Goal: Task Accomplishment & Management: Complete application form

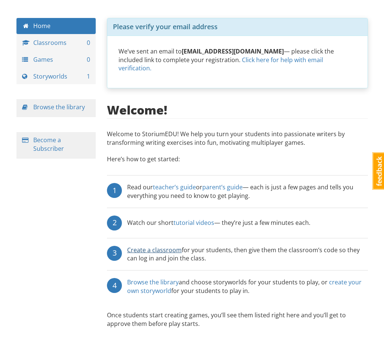
scroll to position [21, 0]
click at [166, 246] on link "Create a classroom" at bounding box center [154, 250] width 55 height 8
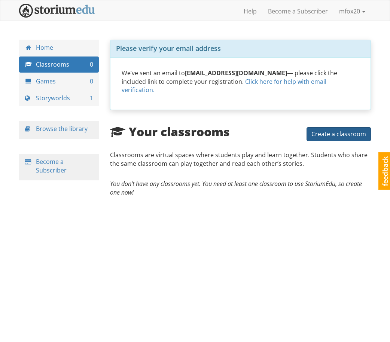
click at [327, 127] on button "Create a classroom" at bounding box center [338, 134] width 64 height 14
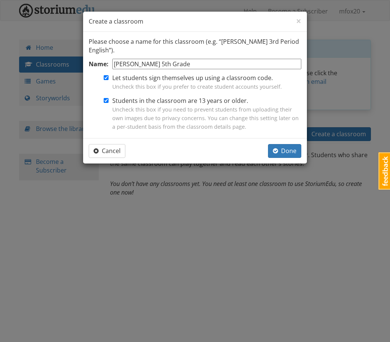
type input "[PERSON_NAME] 5th Grade"
click at [106, 100] on input "Students in the classroom are 13 years or older. Uncheck this box if you need t…" at bounding box center [106, 100] width 5 height 5
checkbox input "false"
click at [104, 79] on input "Let students sign themselves up using a classroom code. Uncheck this box if you…" at bounding box center [106, 77] width 5 height 5
checkbox input "false"
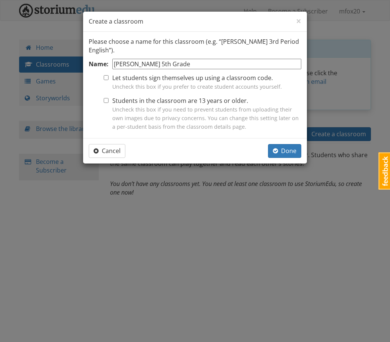
click at [289, 140] on div "Cancel Done" at bounding box center [195, 150] width 224 height 25
click at [282, 150] on span "Done" at bounding box center [285, 151] width 24 height 8
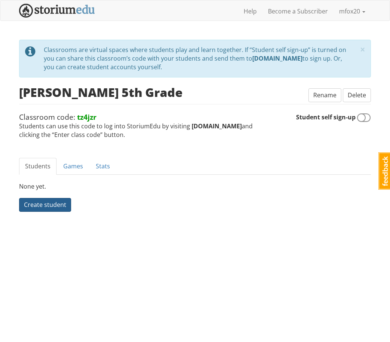
click at [46, 206] on span "Create student" at bounding box center [45, 205] width 42 height 8
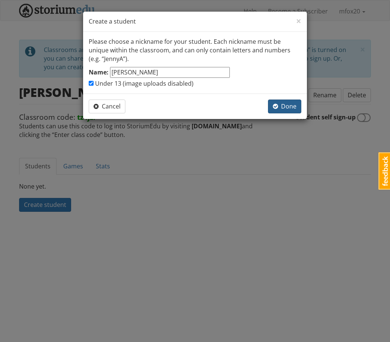
type input "[PERSON_NAME]"
click at [282, 105] on span "Done" at bounding box center [285, 106] width 24 height 8
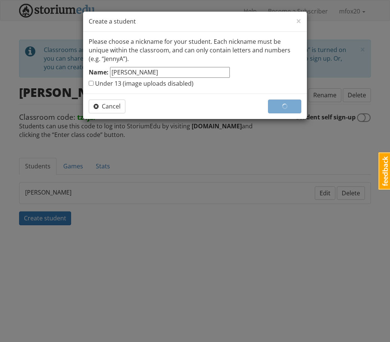
checkbox input "false"
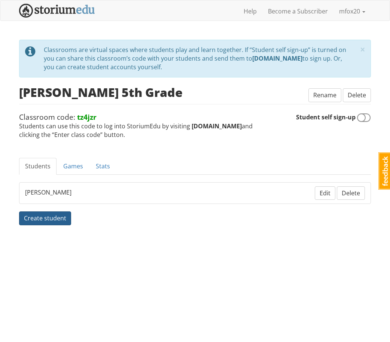
click at [48, 215] on span "Create student" at bounding box center [45, 218] width 42 height 8
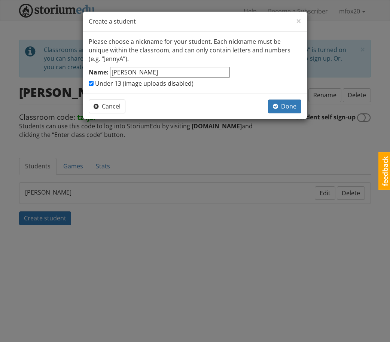
type input "[PERSON_NAME]"
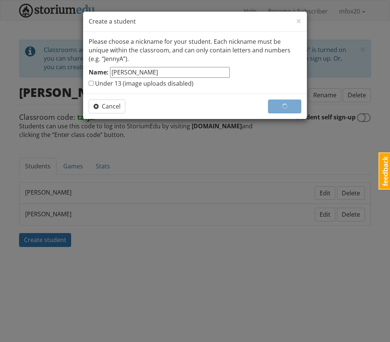
checkbox input "false"
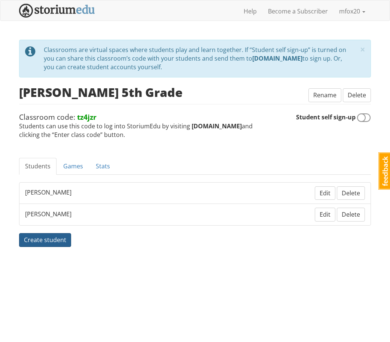
click at [38, 236] on span "Create student" at bounding box center [45, 240] width 42 height 8
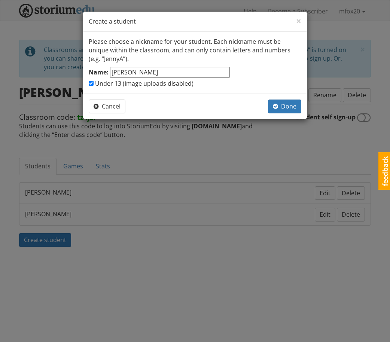
type input "[PERSON_NAME]"
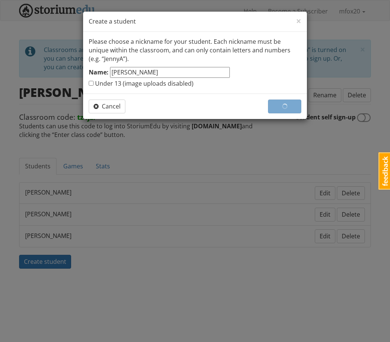
checkbox input "false"
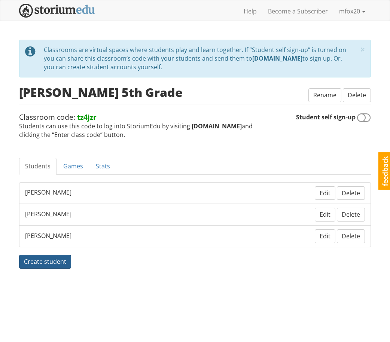
click at [52, 260] on span "Create student" at bounding box center [45, 261] width 42 height 8
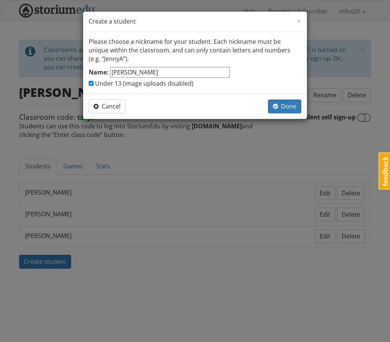
type input "[PERSON_NAME]"
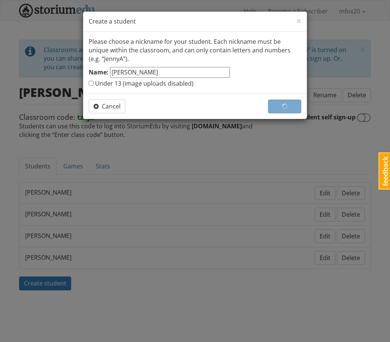
checkbox input "false"
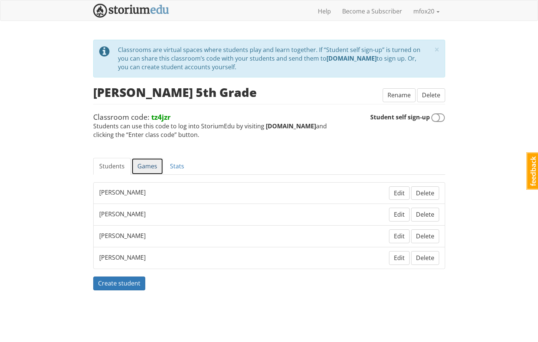
click at [152, 165] on link "Games" at bounding box center [147, 166] width 32 height 17
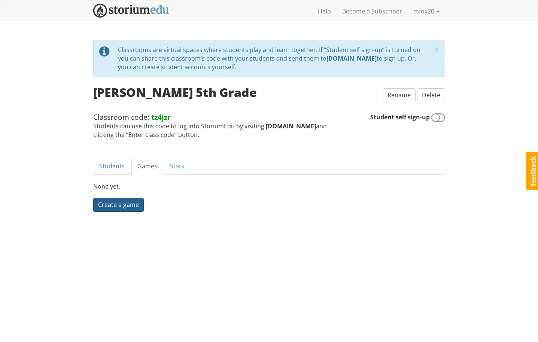
click at [110, 206] on link "Create a game" at bounding box center [118, 205] width 51 height 14
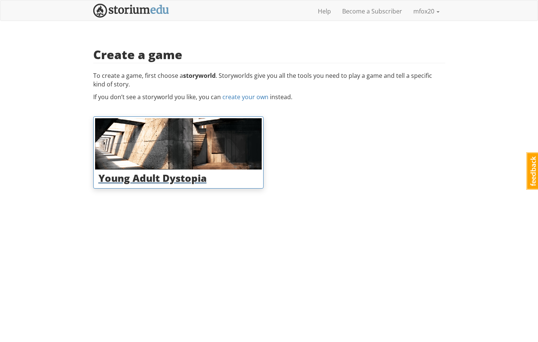
click at [167, 165] on img at bounding box center [178, 143] width 166 height 51
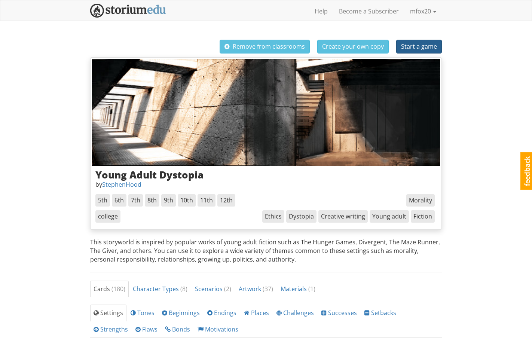
click at [384, 46] on span "Start a game" at bounding box center [419, 46] width 36 height 8
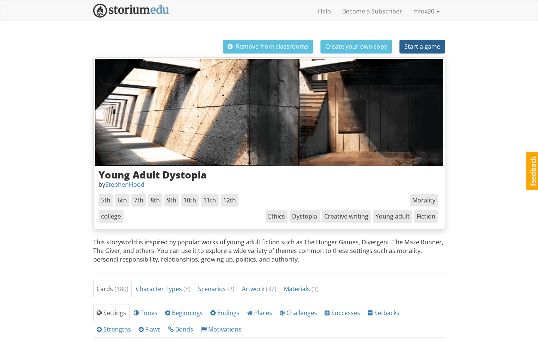
select select "d4yzs8"
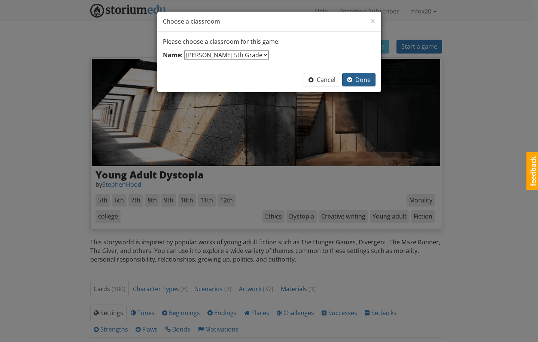
click at [361, 80] on span "Done" at bounding box center [359, 80] width 24 height 8
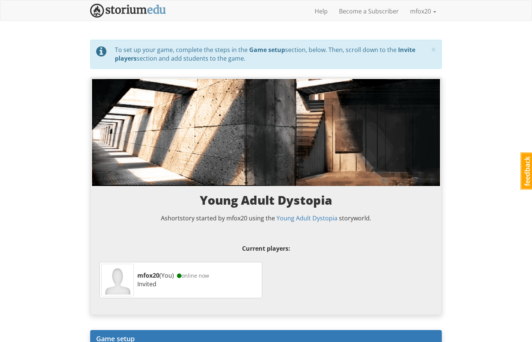
click at [208, 208] on div "A short story started by mfox20 using the Young Adult Dystopia storyworld." at bounding box center [266, 214] width 333 height 16
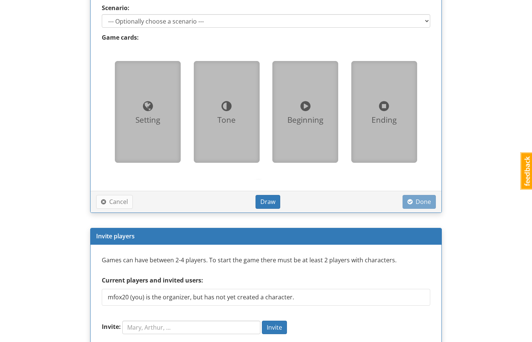
scroll to position [466, 0]
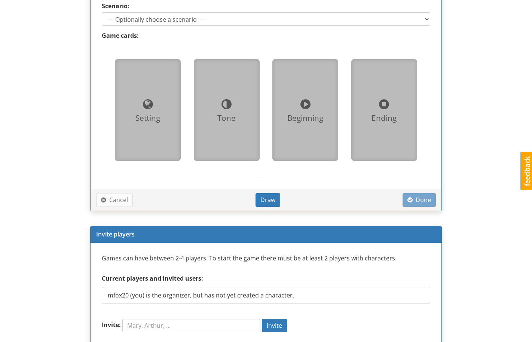
click at [147, 104] on span at bounding box center [148, 104] width 10 height 12
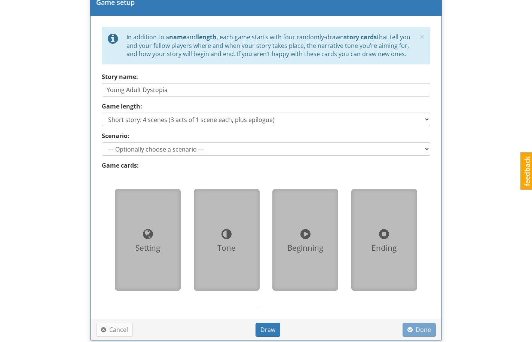
scroll to position [332, 0]
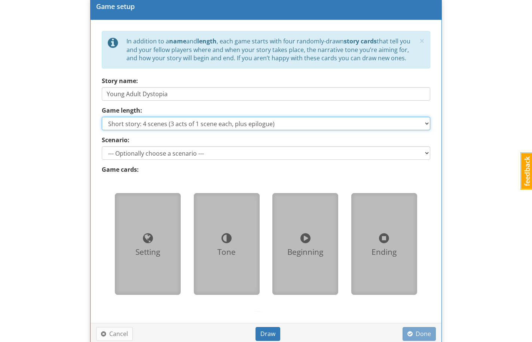
select select "storySizeMedium"
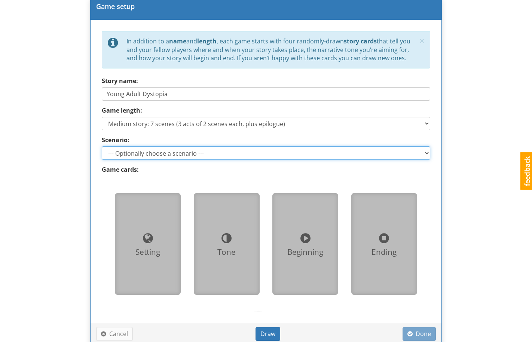
click at [154, 150] on select "--- Optionally choose a scenario --- Recovering the Past Beyond the Wall" at bounding box center [266, 152] width 328 height 13
select select "d_scenario_2"
type input "Beyond the Wall"
select select "storySizeShort"
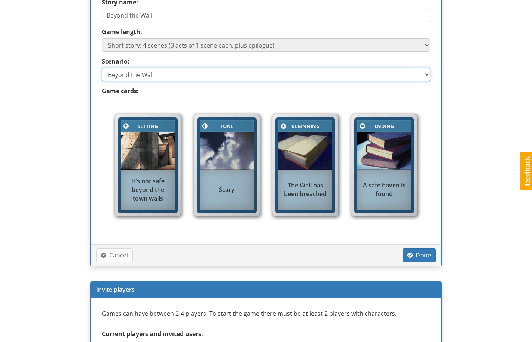
scroll to position [417, 0]
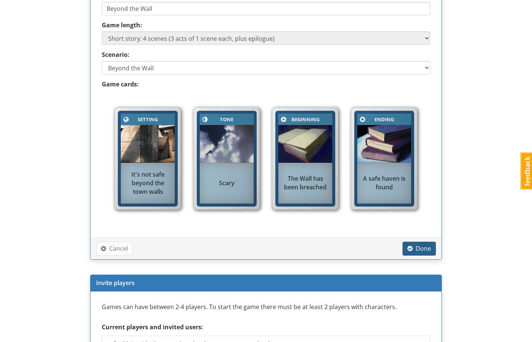
click at [384, 244] on span "Done" at bounding box center [419, 248] width 24 height 8
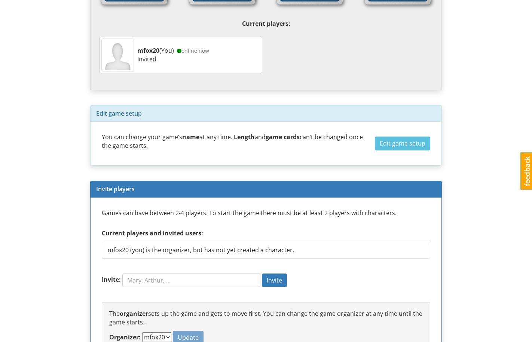
scroll to position [349, 0]
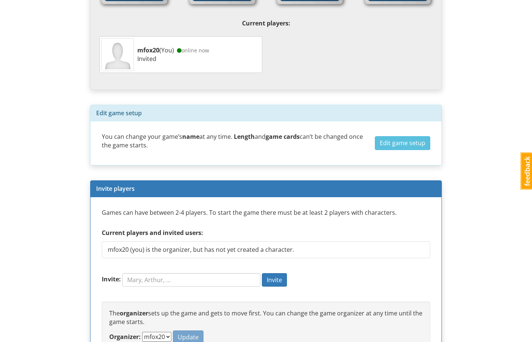
click at [232, 267] on div "Games can have between 2-4 players. To start the game there must be at least 2 …" at bounding box center [266, 279] width 328 height 143
click at [223, 277] on input "Invite:" at bounding box center [191, 279] width 138 height 13
click at [275, 279] on span "Invite" at bounding box center [274, 280] width 15 height 8
click at [173, 245] on span "is the organizer, but has not yet created a character." at bounding box center [219, 249] width 150 height 8
click at [172, 284] on form "Invite: Invite" at bounding box center [266, 283] width 328 height 21
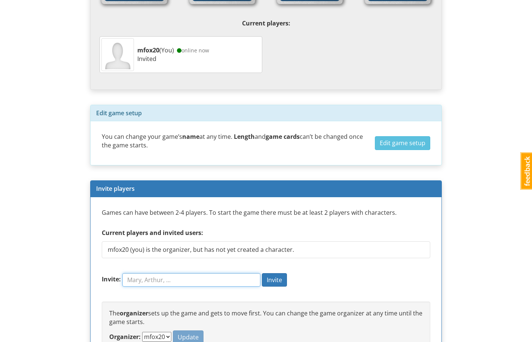
click at [171, 278] on input "Invite:" at bounding box center [191, 279] width 138 height 13
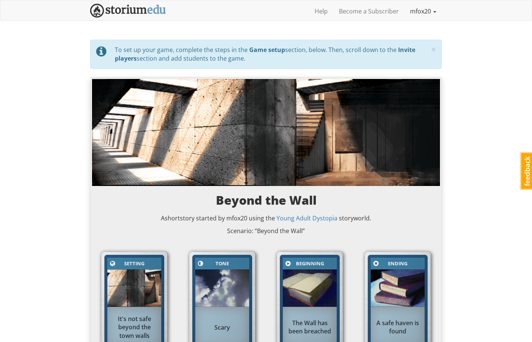
scroll to position [0, 0]
